Goal: Task Accomplishment & Management: Use online tool/utility

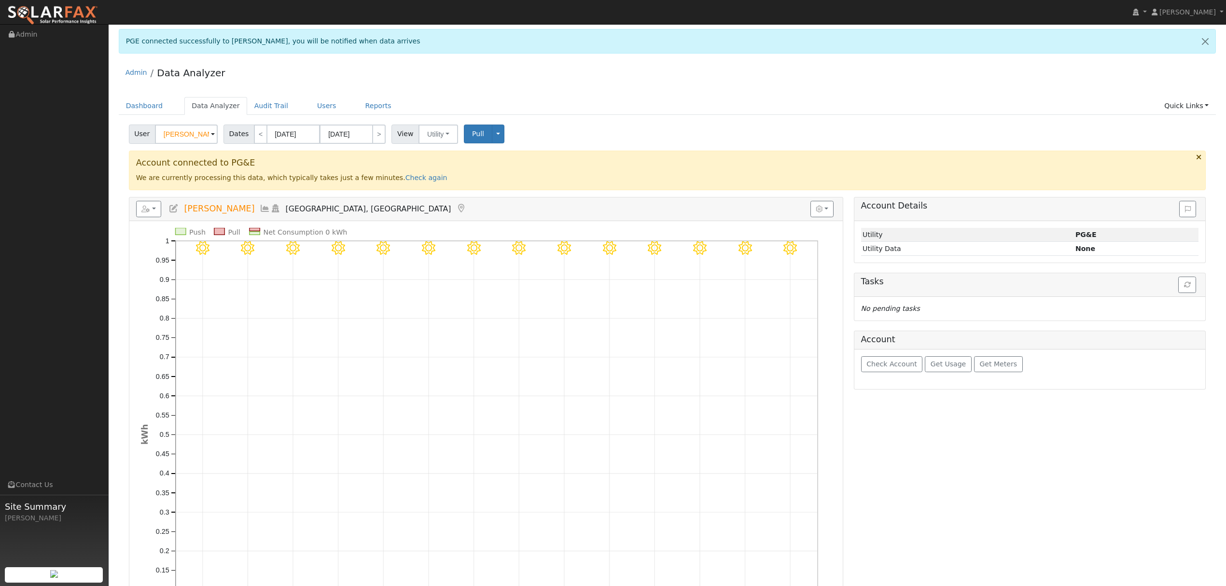
click at [260, 207] on icon at bounding box center [265, 208] width 11 height 9
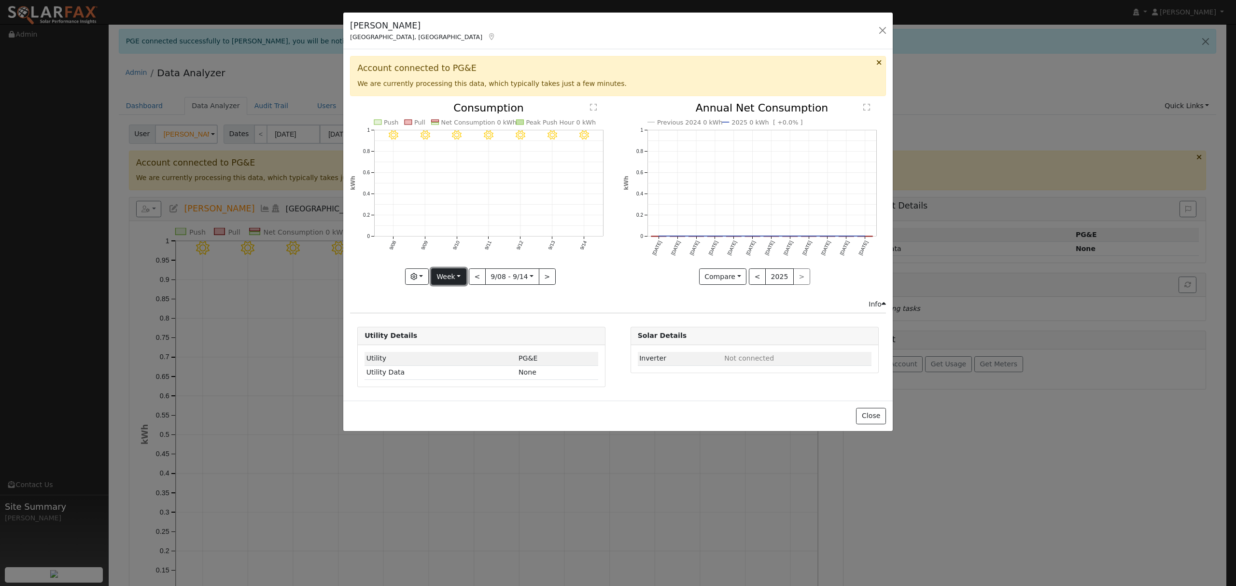
click at [460, 277] on button "Week" at bounding box center [448, 276] width 35 height 16
click at [450, 340] on link "Year" at bounding box center [465, 338] width 67 height 14
type input "[DATE]"
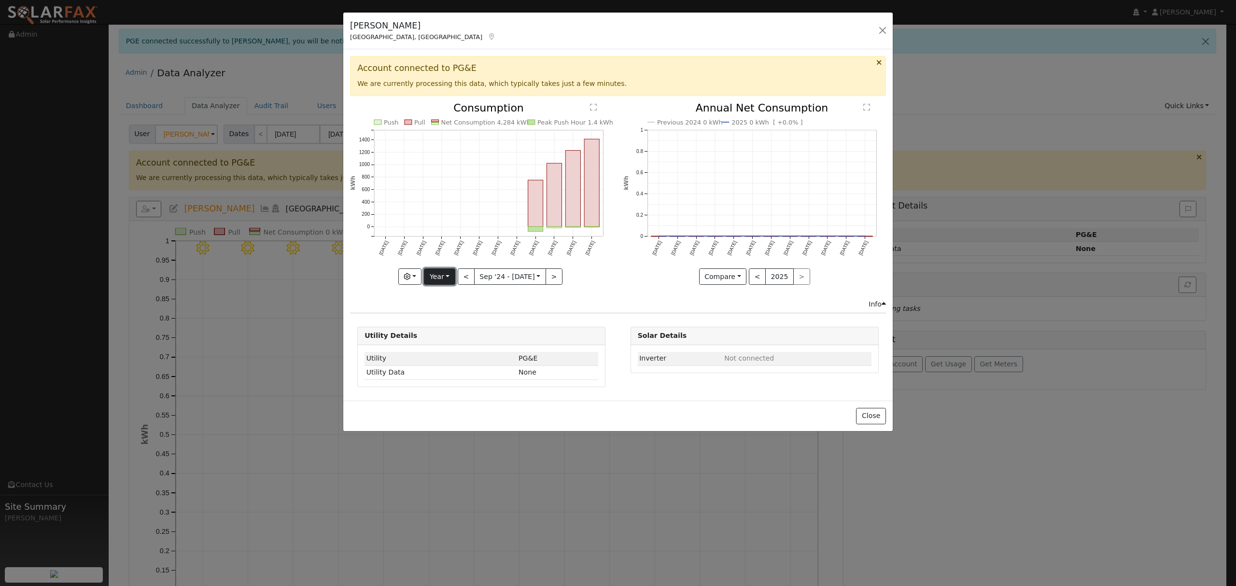
click at [449, 280] on button "Year" at bounding box center [439, 276] width 31 height 16
click at [446, 340] on link "Year" at bounding box center [457, 338] width 67 height 14
click at [438, 281] on button "Year" at bounding box center [439, 276] width 31 height 16
click at [446, 340] on link "Year" at bounding box center [457, 338] width 67 height 14
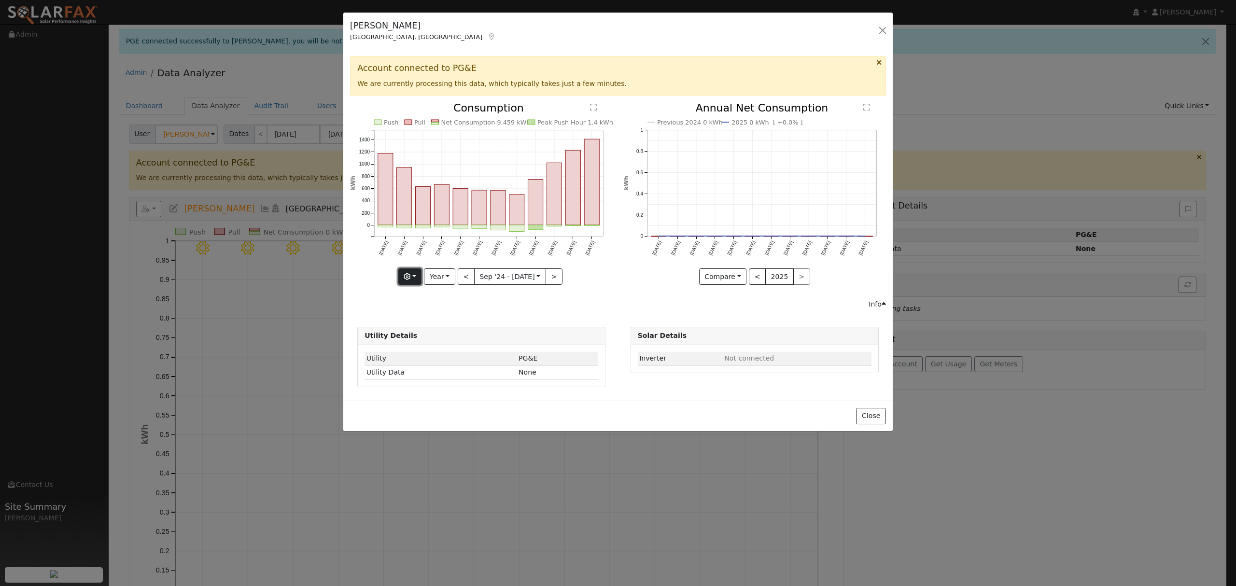
click at [417, 280] on button "button" at bounding box center [410, 276] width 24 height 16
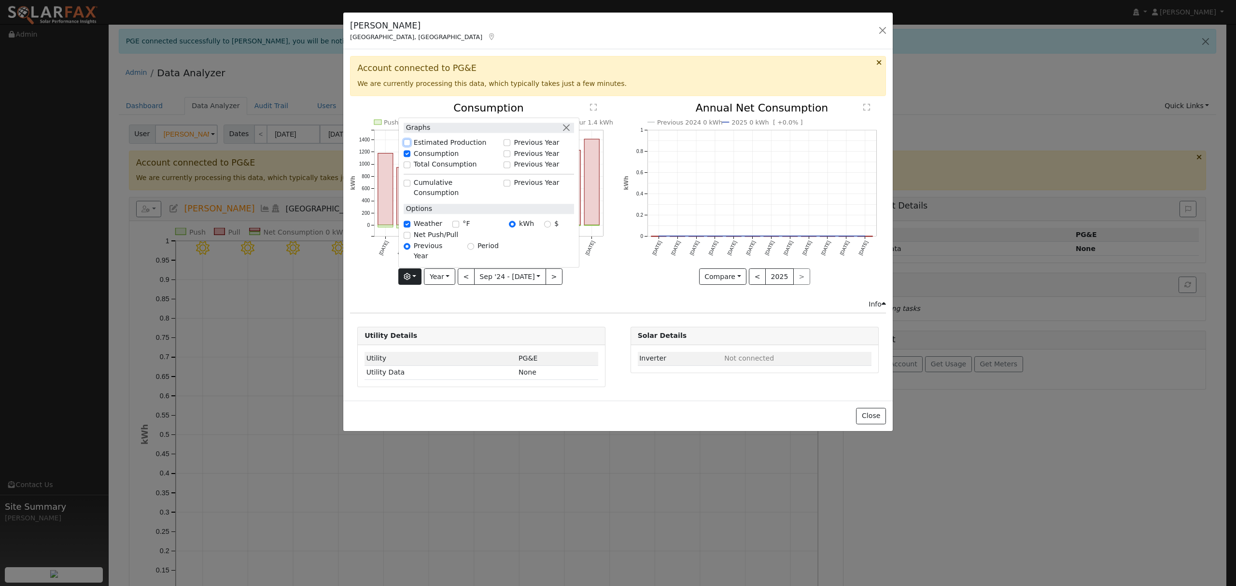
click at [407, 146] on input "Estimated Production" at bounding box center [407, 143] width 7 height 7
checkbox input "true"
click at [576, 317] on div "Account connected to PG&E We are currently processing this data, which typicall…" at bounding box center [617, 225] width 549 height 352
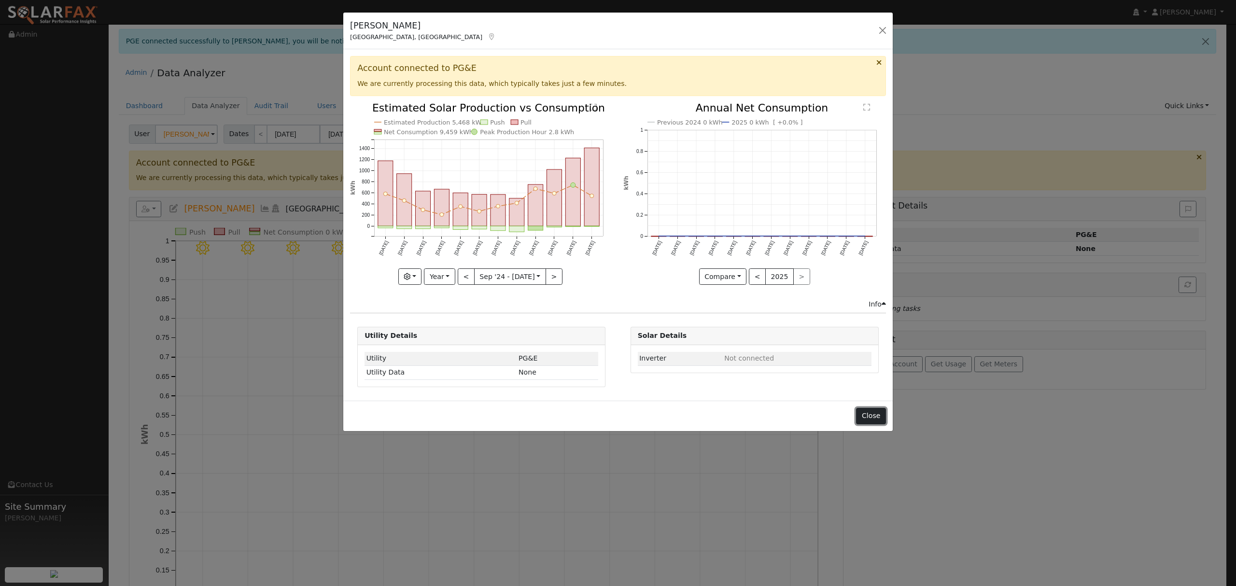
click at [879, 418] on button "Close" at bounding box center [870, 416] width 29 height 16
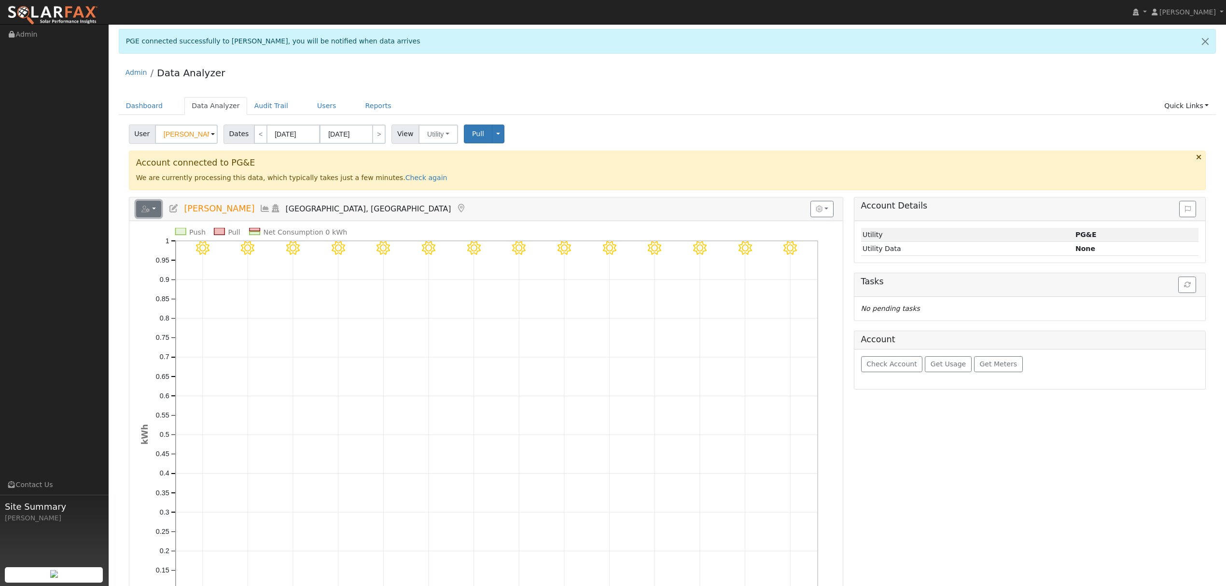
click at [149, 207] on icon "button" at bounding box center [145, 209] width 9 height 7
click at [0, 0] on link "Export to CSV" at bounding box center [0, 0] width 0 height 0
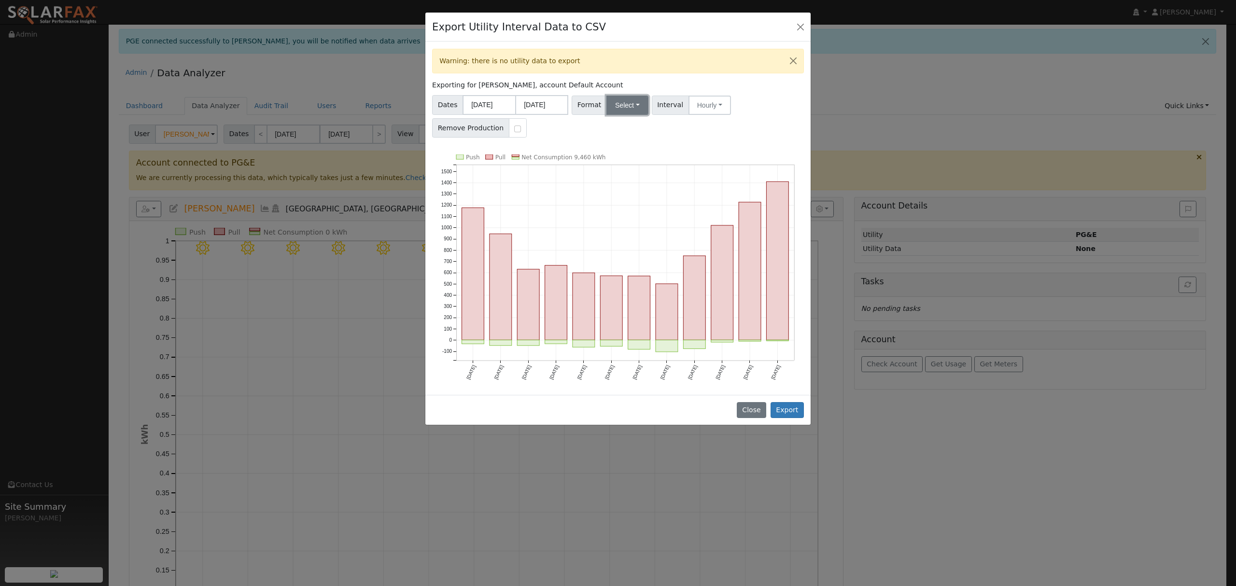
click at [619, 108] on button "Select" at bounding box center [627, 105] width 42 height 19
click at [626, 228] on link "Solargraf" at bounding box center [639, 230] width 69 height 14
click at [797, 410] on button "Export" at bounding box center [787, 410] width 33 height 16
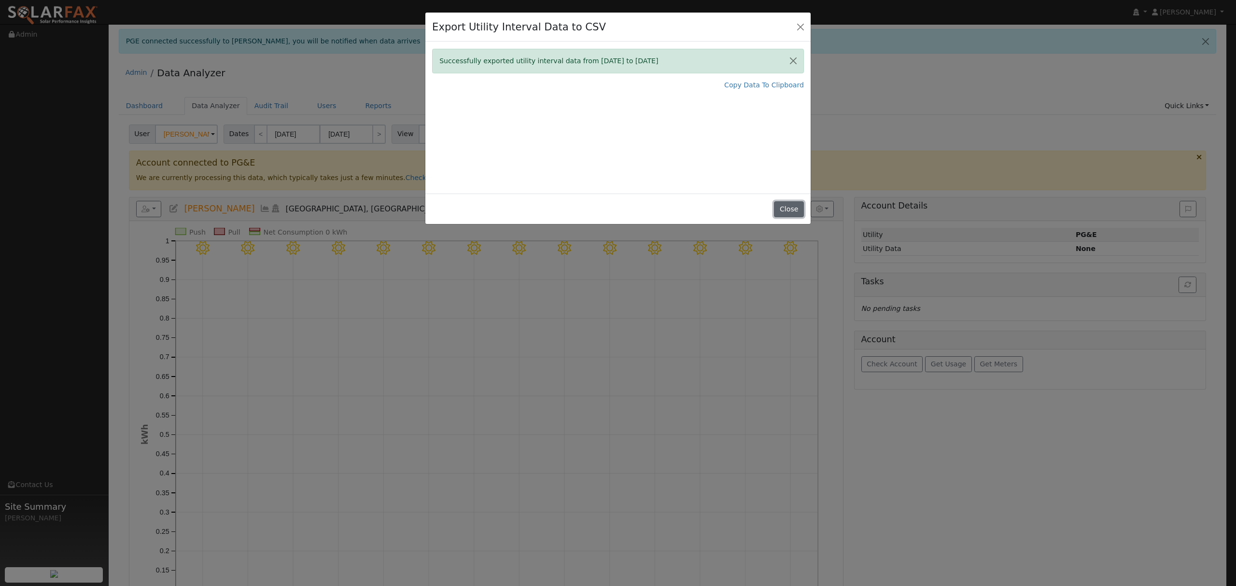
click at [794, 210] on button "Close" at bounding box center [788, 209] width 29 height 16
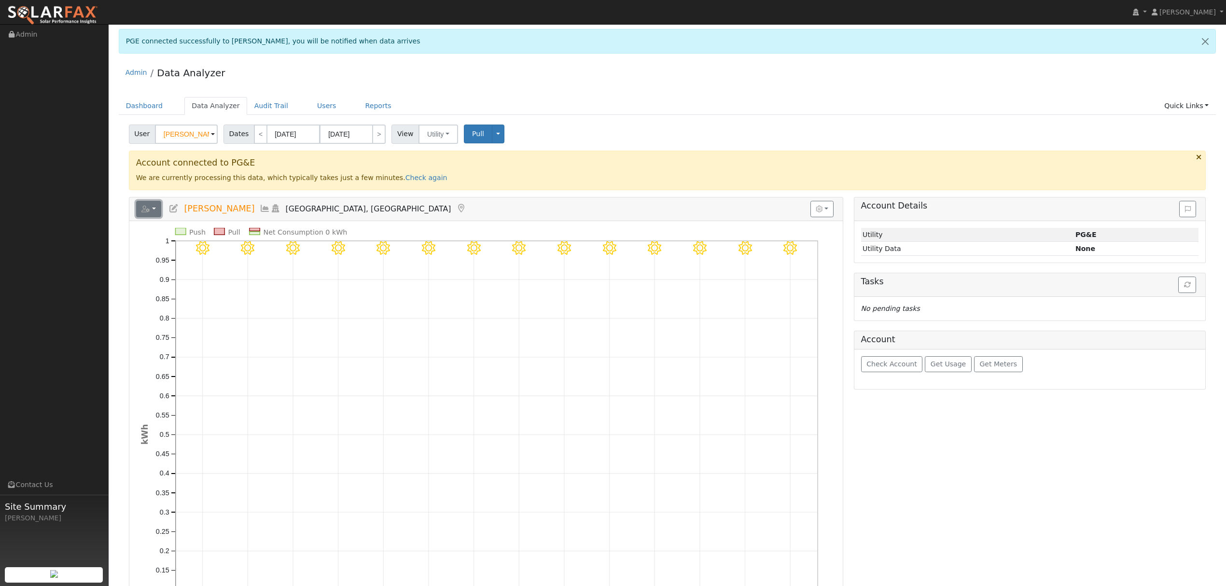
click at [159, 209] on button "button" at bounding box center [149, 209] width 26 height 16
click at [260, 210] on icon at bounding box center [265, 208] width 11 height 9
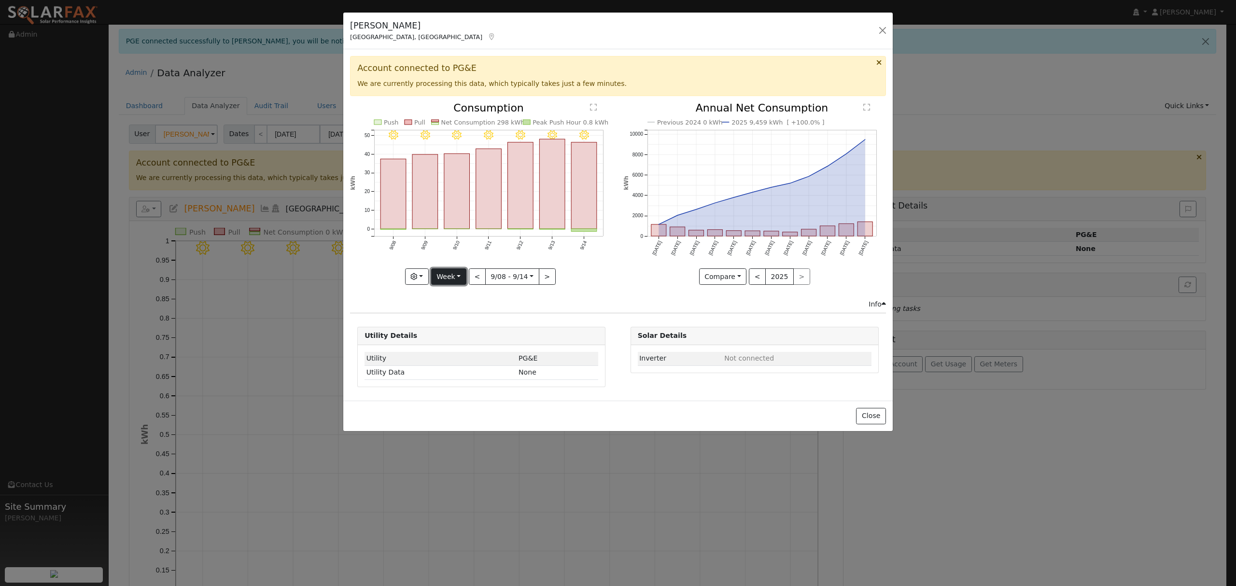
click at [445, 281] on button "Week" at bounding box center [448, 276] width 35 height 16
click at [459, 338] on link "Year" at bounding box center [465, 338] width 67 height 14
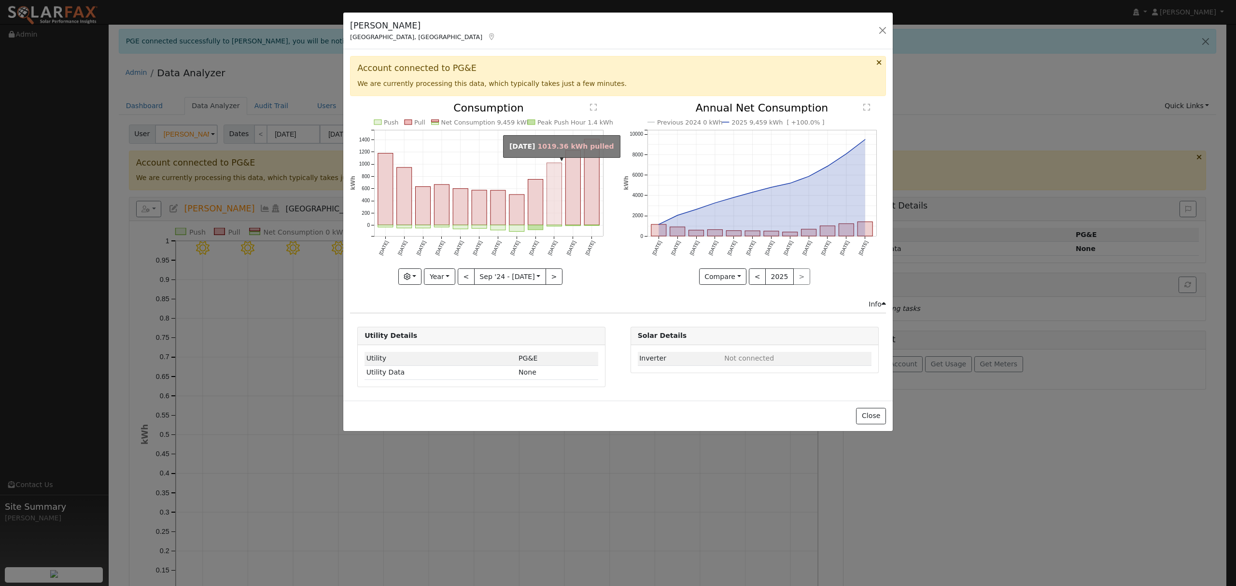
click at [553, 185] on rect "onclick=""" at bounding box center [554, 194] width 15 height 62
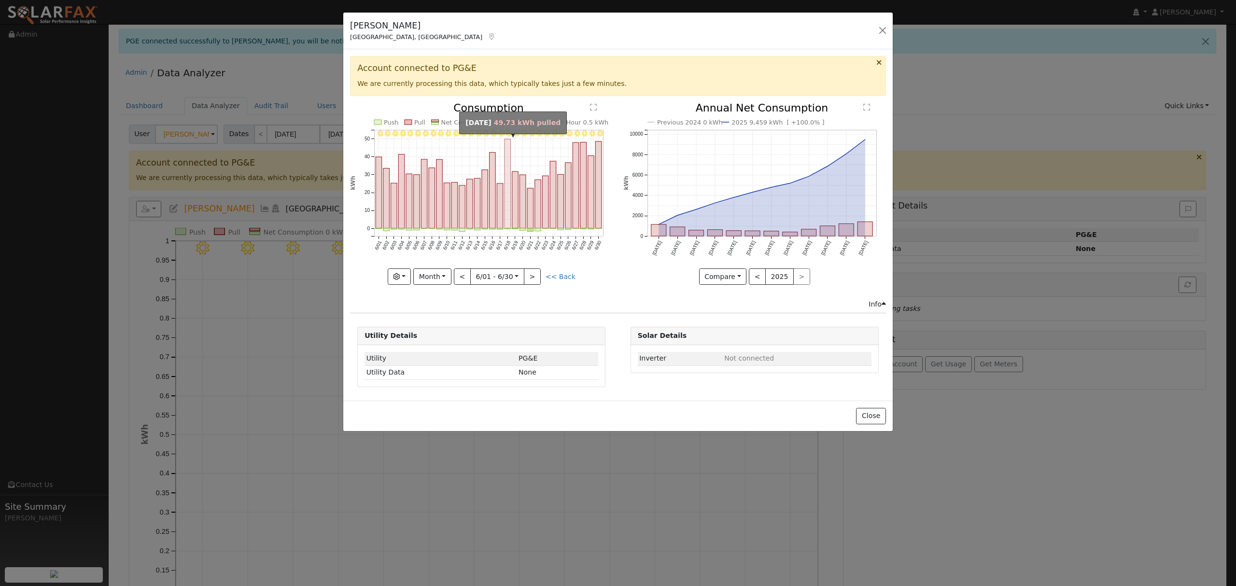
click at [508, 167] on rect "onclick=""" at bounding box center [508, 183] width 6 height 89
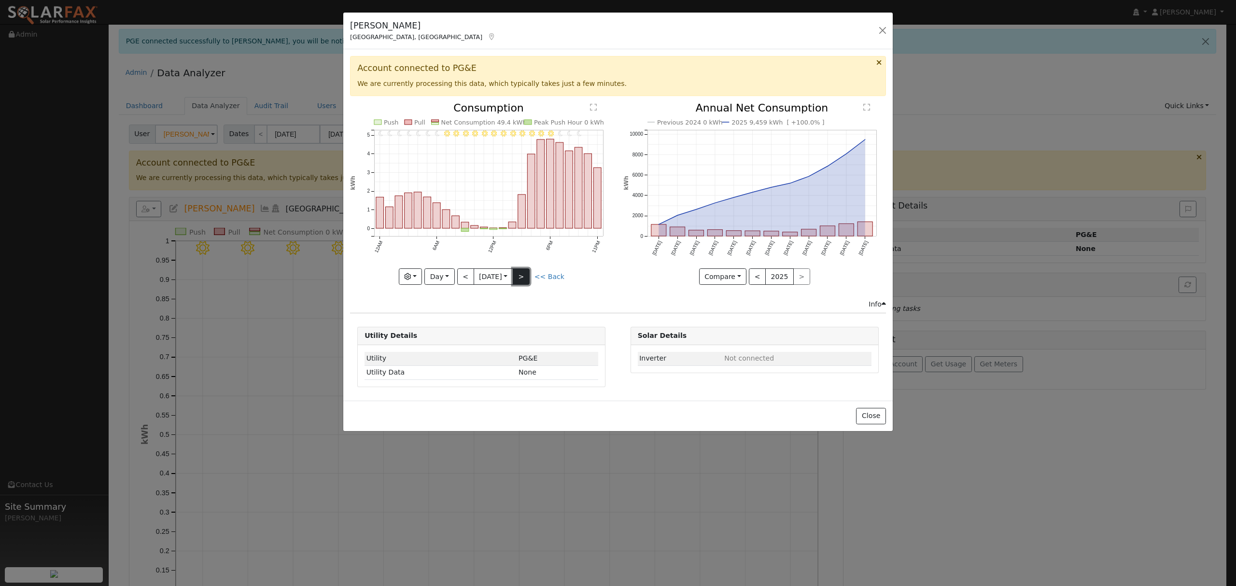
click at [525, 278] on button ">" at bounding box center [521, 276] width 17 height 16
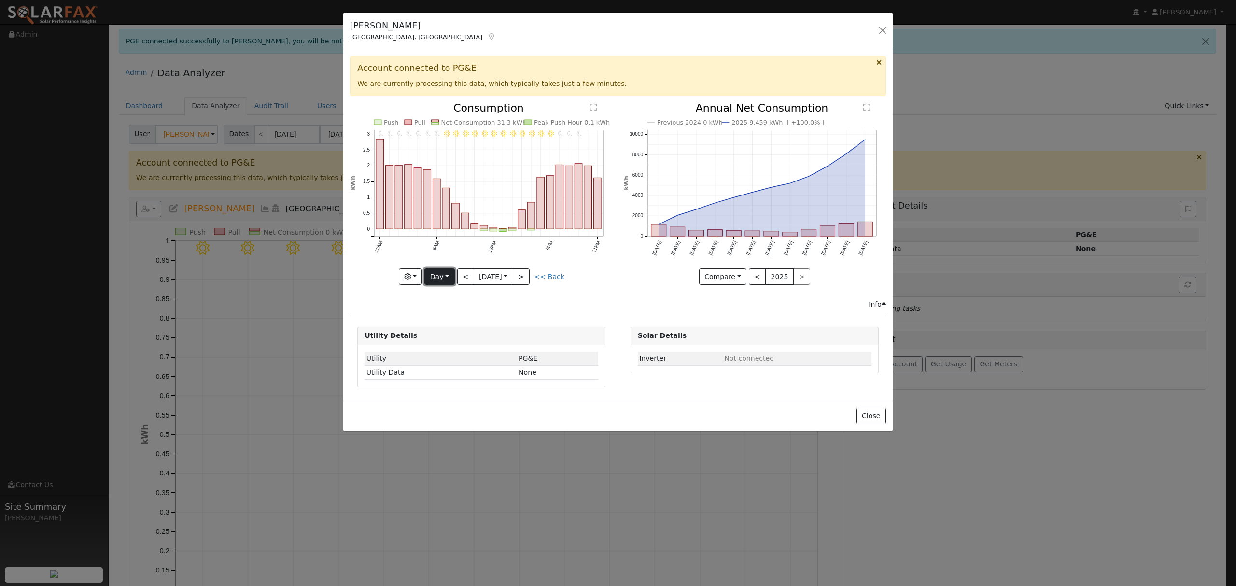
click at [440, 275] on button "Day" at bounding box center [439, 276] width 30 height 16
click at [446, 338] on link "Year" at bounding box center [458, 338] width 67 height 14
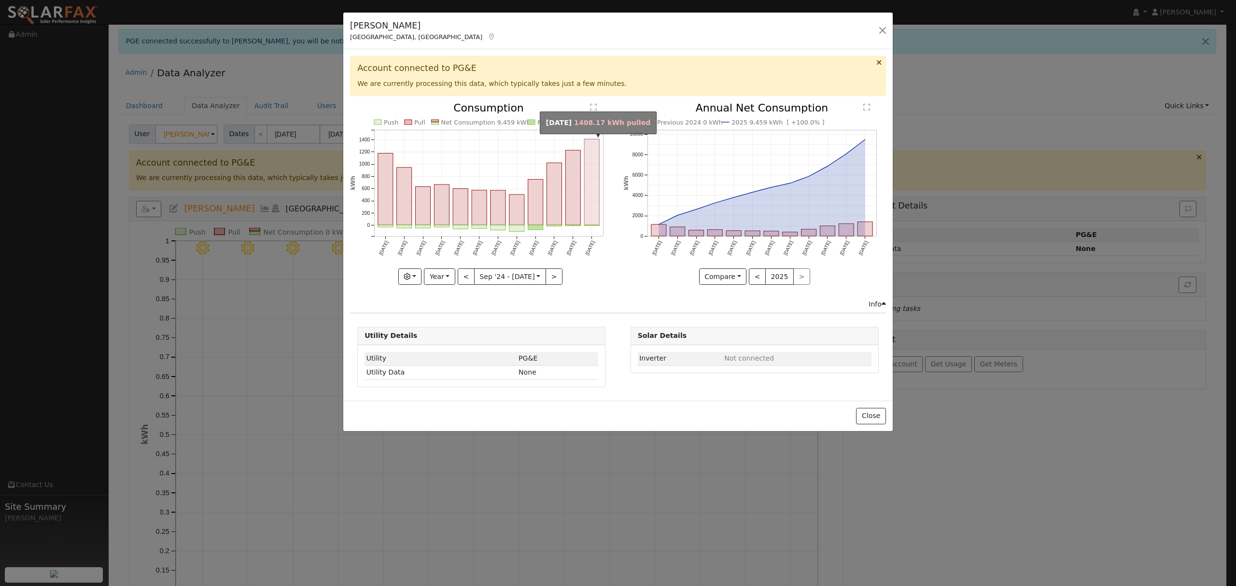
click at [590, 162] on rect "onclick=""" at bounding box center [592, 182] width 15 height 86
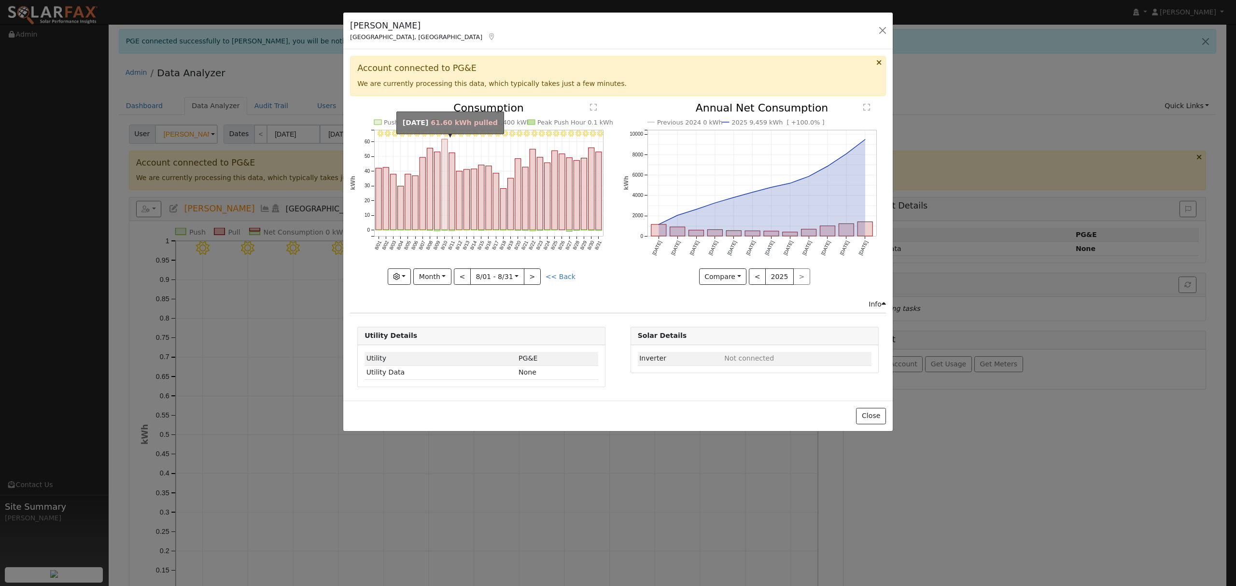
click at [445, 143] on rect "onclick=""" at bounding box center [445, 184] width 6 height 91
type input "[DATE]"
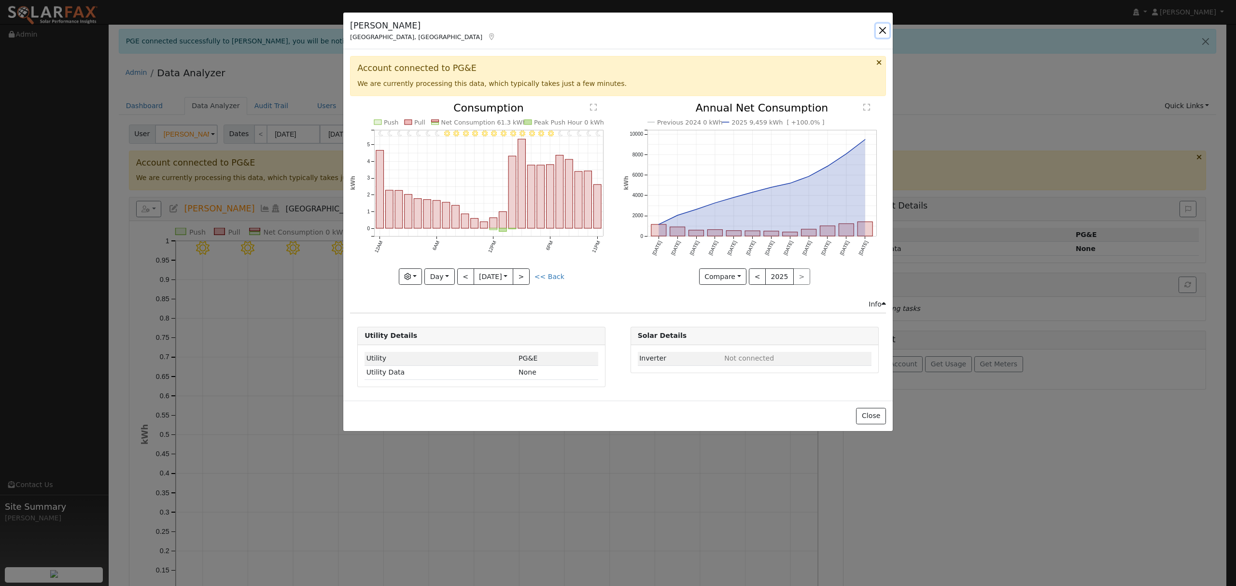
click at [886, 31] on button "button" at bounding box center [883, 31] width 14 height 14
